Goal: Subscribe to service/newsletter

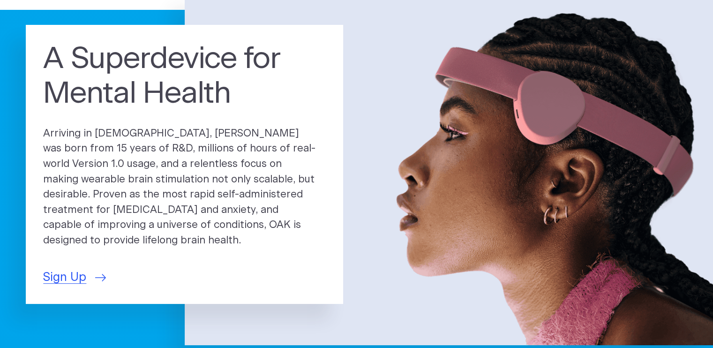
scroll to position [94, 0]
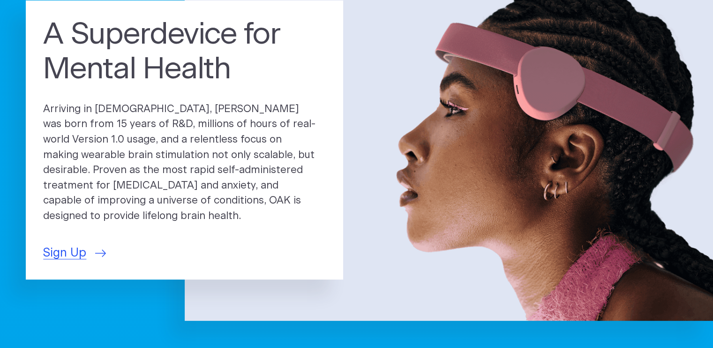
click at [76, 246] on span "Sign Up" at bounding box center [64, 253] width 43 height 18
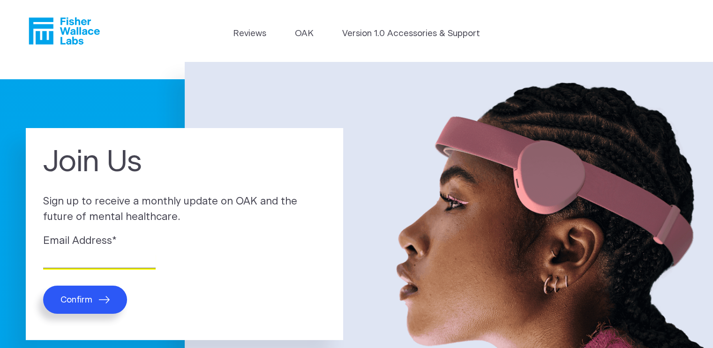
click at [99, 262] on input "Email Address *" at bounding box center [99, 261] width 112 height 15
type input "jeffdekraai@outlook.com"
click at [86, 298] on span "Confirm" at bounding box center [76, 299] width 32 height 11
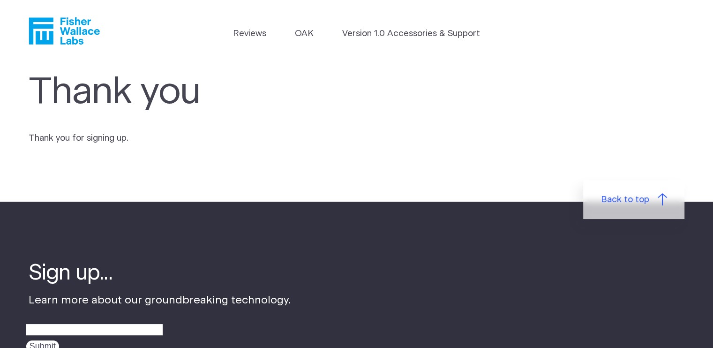
click at [424, 31] on link "Version 1.0 Accessories & Support" at bounding box center [411, 33] width 138 height 13
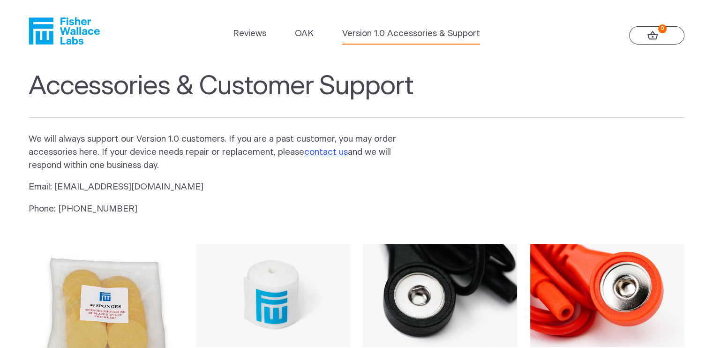
click at [304, 34] on link "OAK" at bounding box center [304, 33] width 19 height 13
